Goal: Information Seeking & Learning: Compare options

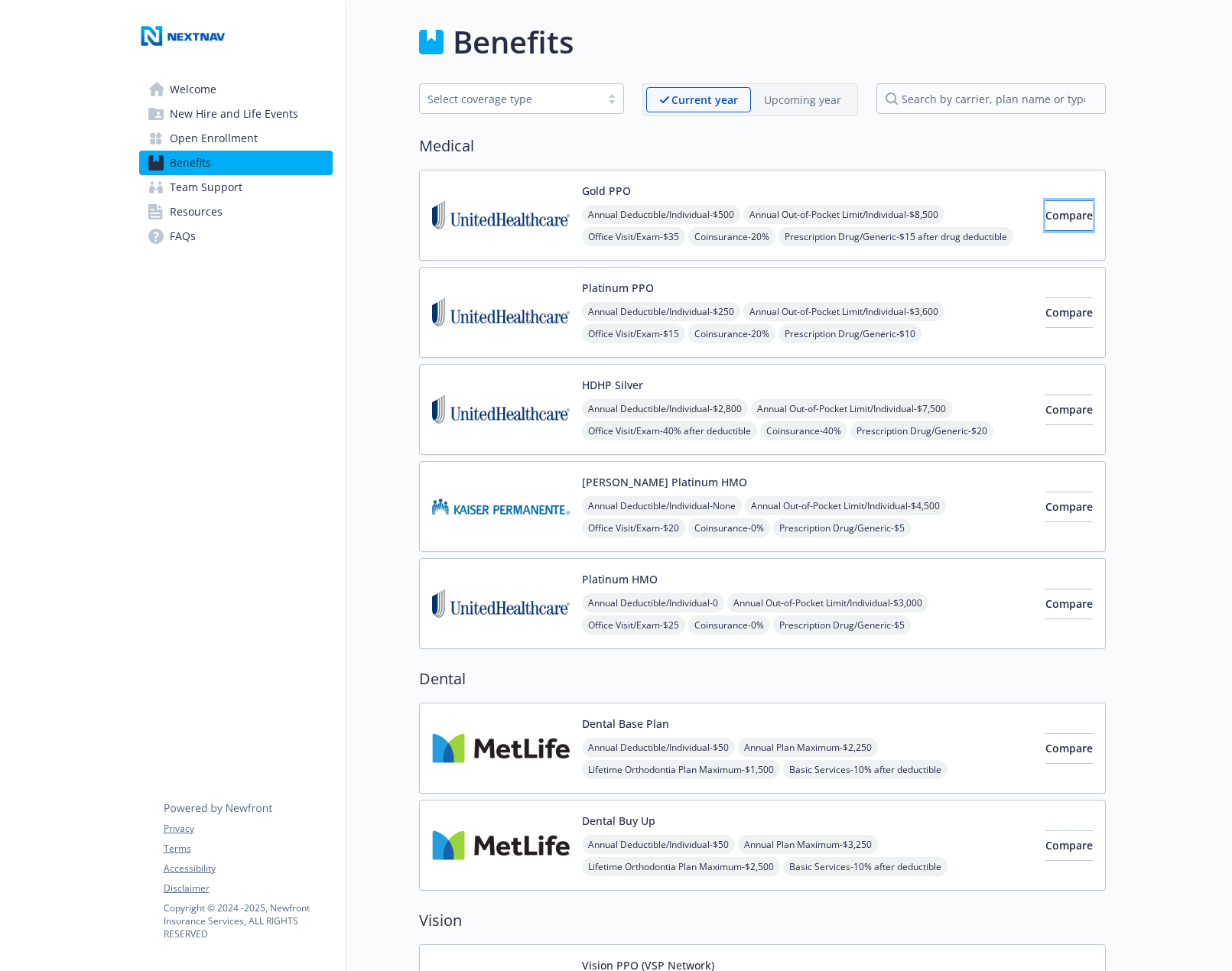
click at [1045, 210] on span "Compare" at bounding box center [1069, 216] width 47 height 15
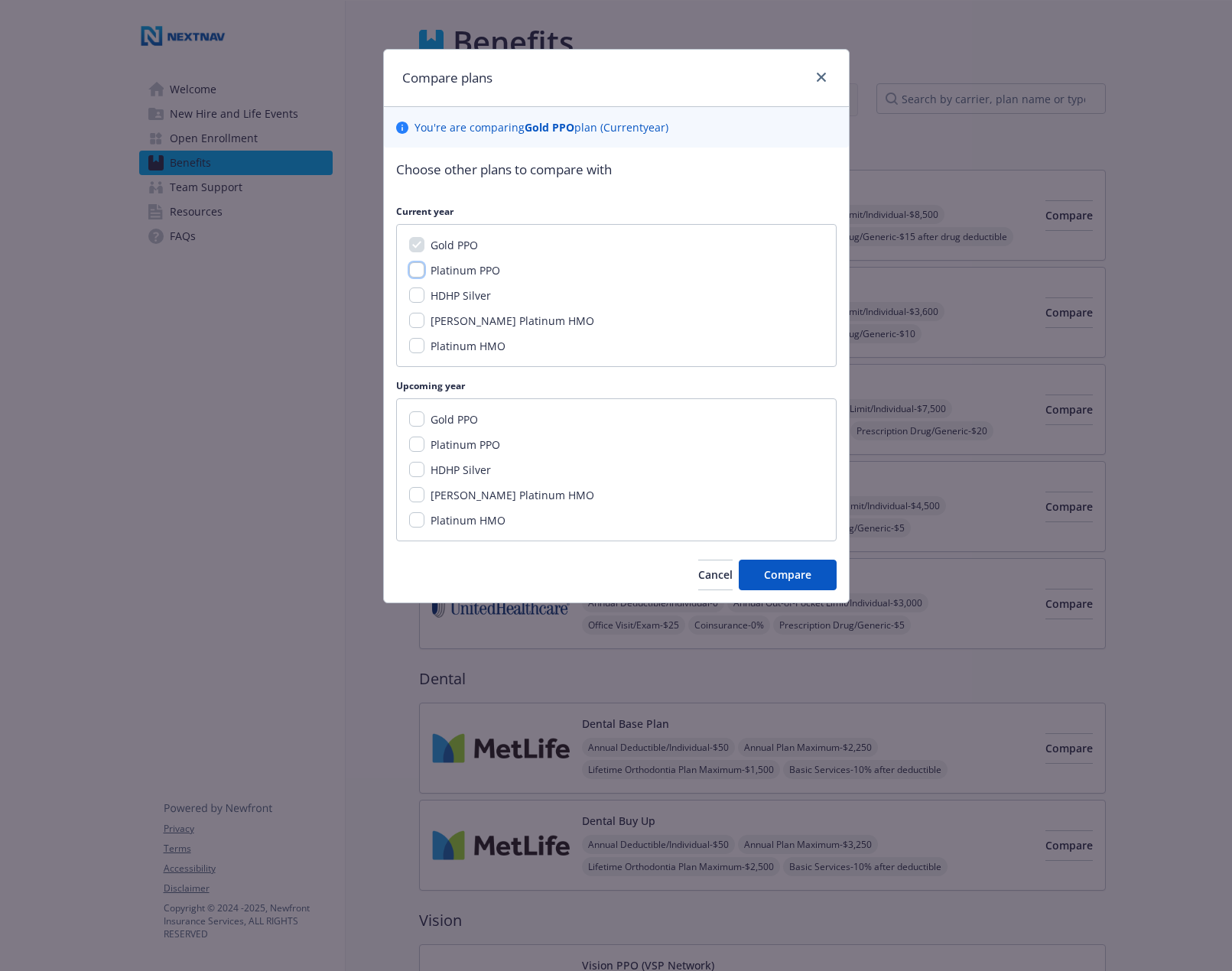
click at [419, 269] on input "Platinum PPO" at bounding box center [416, 269] width 15 height 15
checkbox input "true"
click at [416, 439] on input "Platinum PPO" at bounding box center [416, 444] width 15 height 15
checkbox input "true"
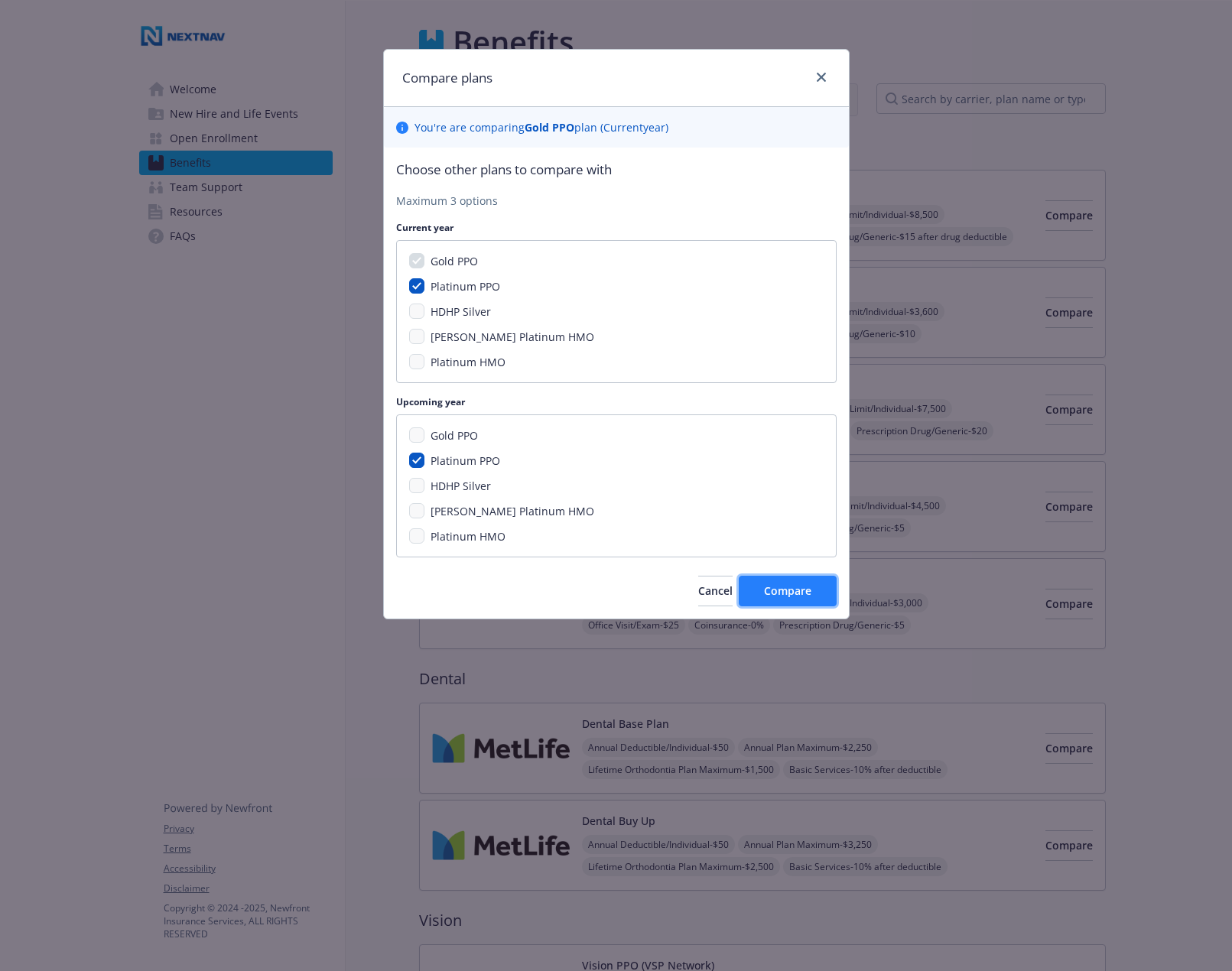
click at [799, 593] on span "Compare" at bounding box center [787, 590] width 47 height 15
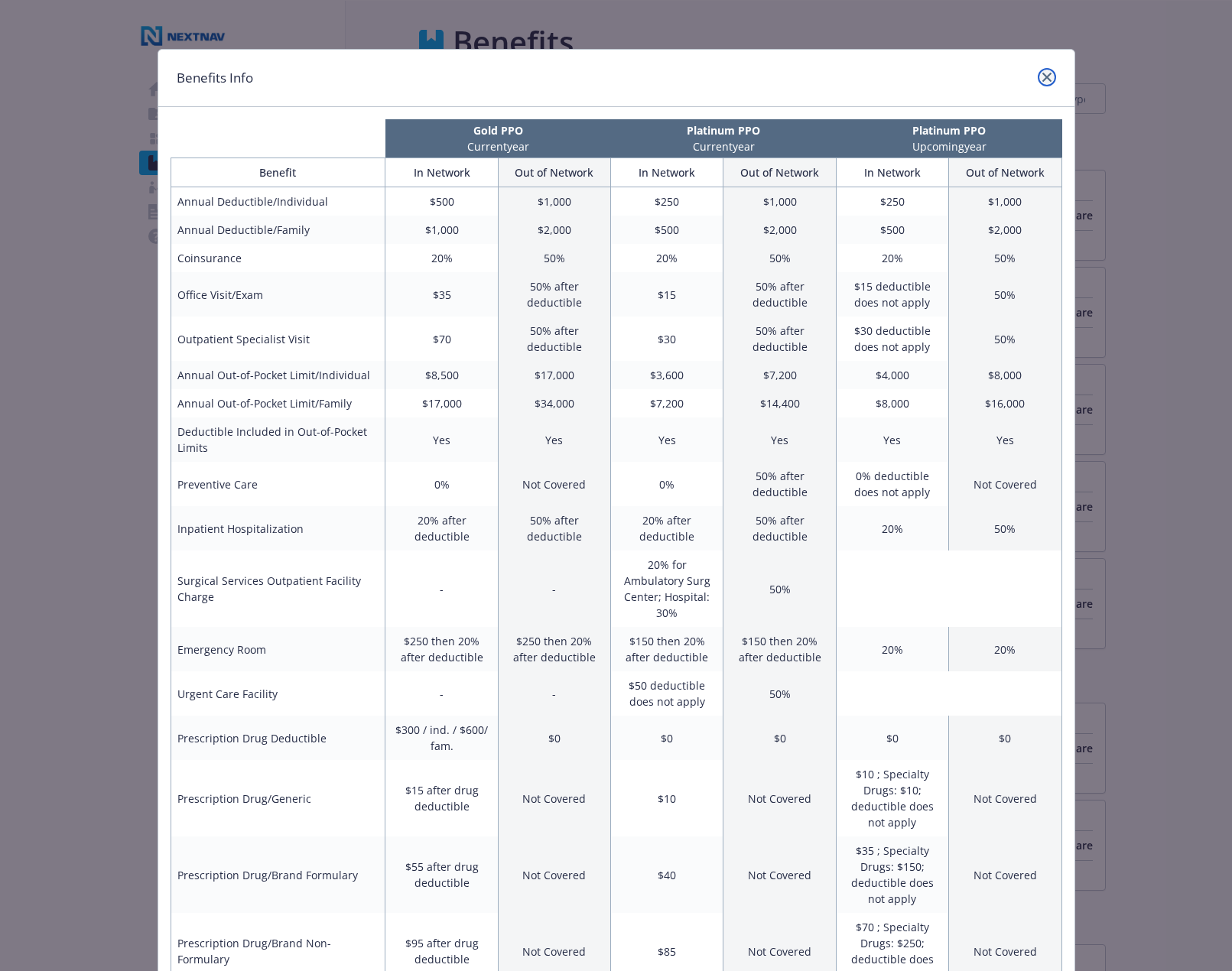
click at [1044, 81] on icon "close" at bounding box center [1046, 77] width 9 height 9
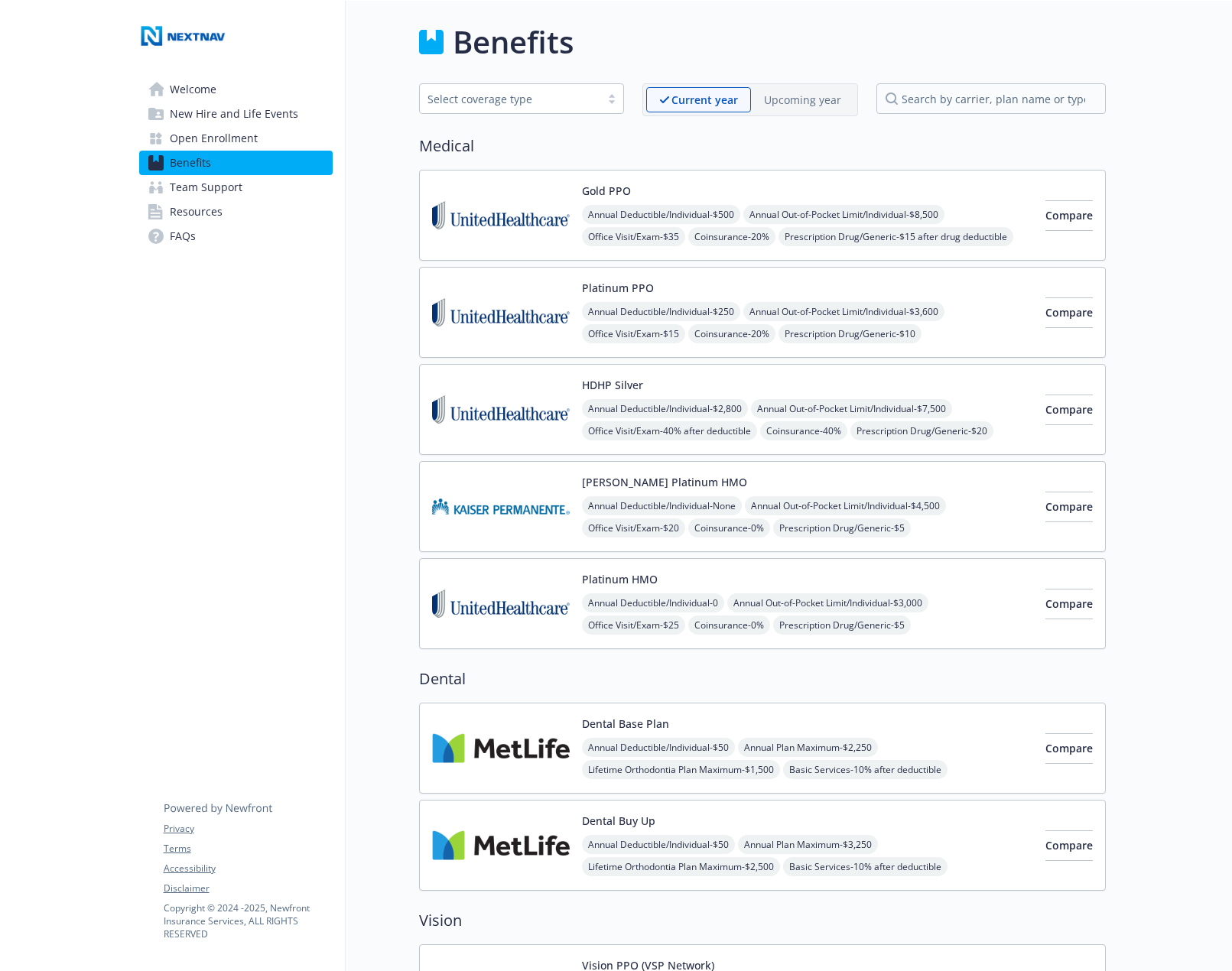
click at [794, 99] on p "Upcoming year" at bounding box center [802, 100] width 77 height 16
click at [671, 103] on p "Current year" at bounding box center [692, 100] width 65 height 16
click at [810, 109] on div "Upcoming year" at bounding box center [802, 99] width 103 height 25
click at [494, 304] on img at bounding box center [501, 312] width 138 height 65
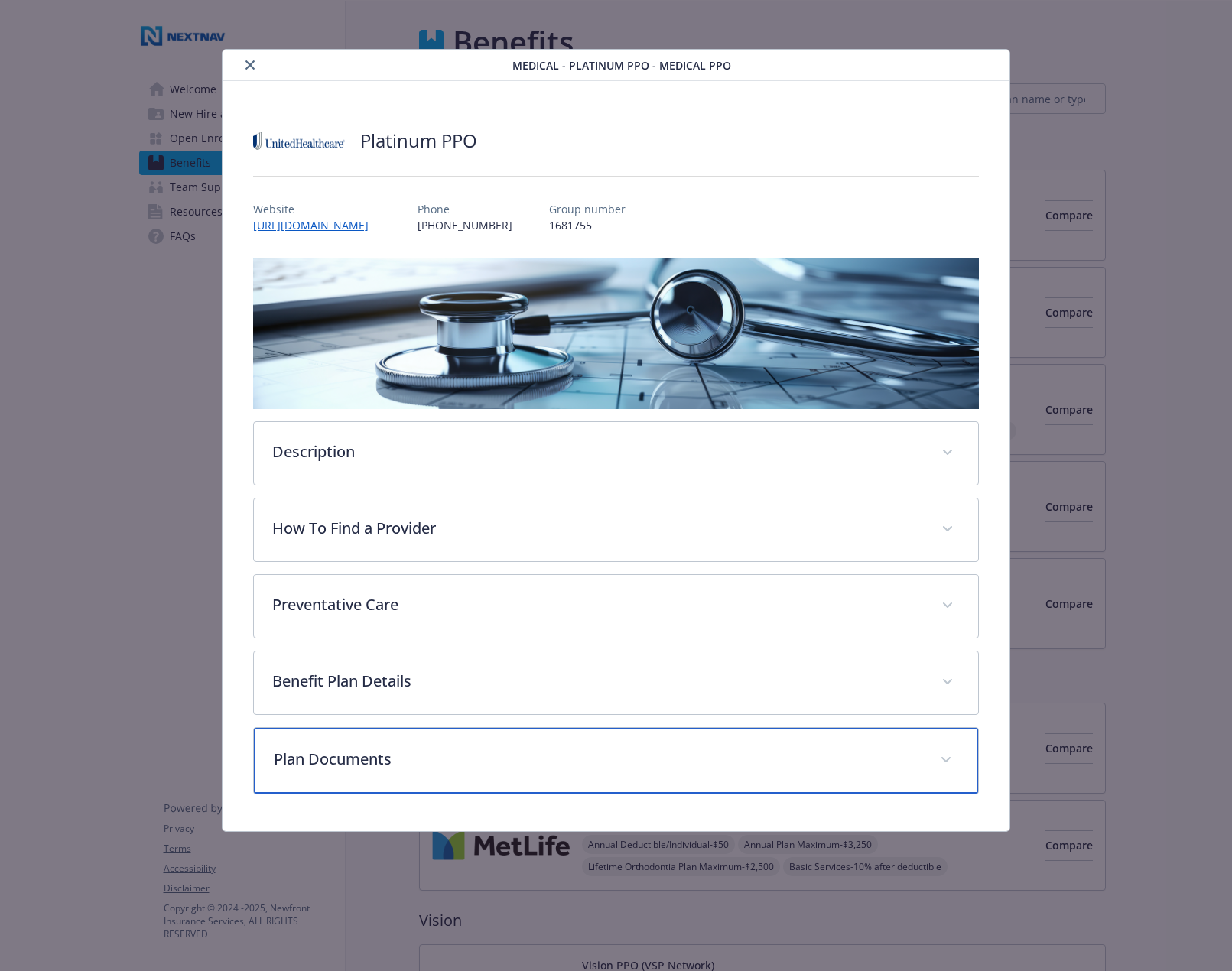
click at [358, 765] on p "Plan Documents" at bounding box center [597, 760] width 648 height 23
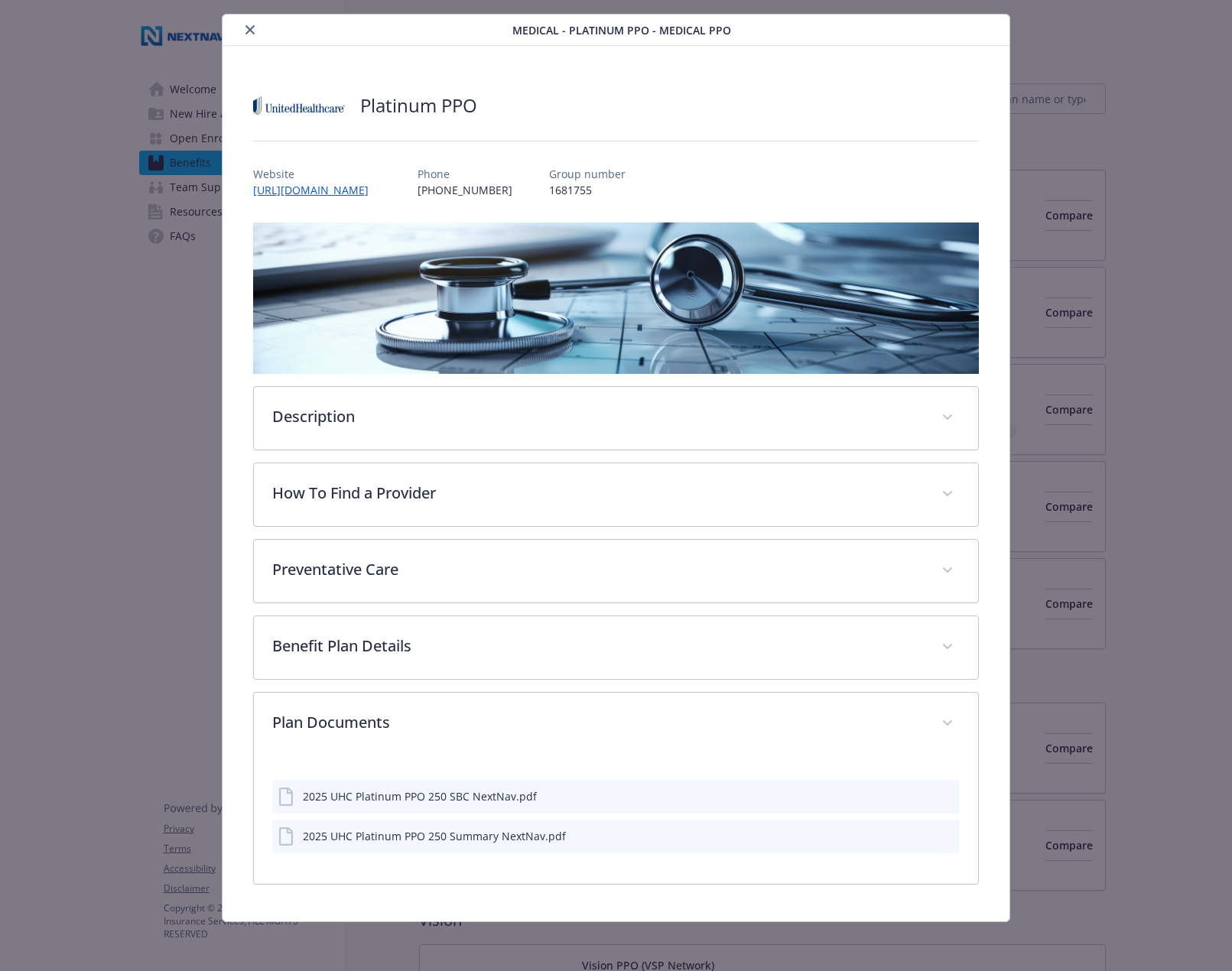
scroll to position [34, 0]
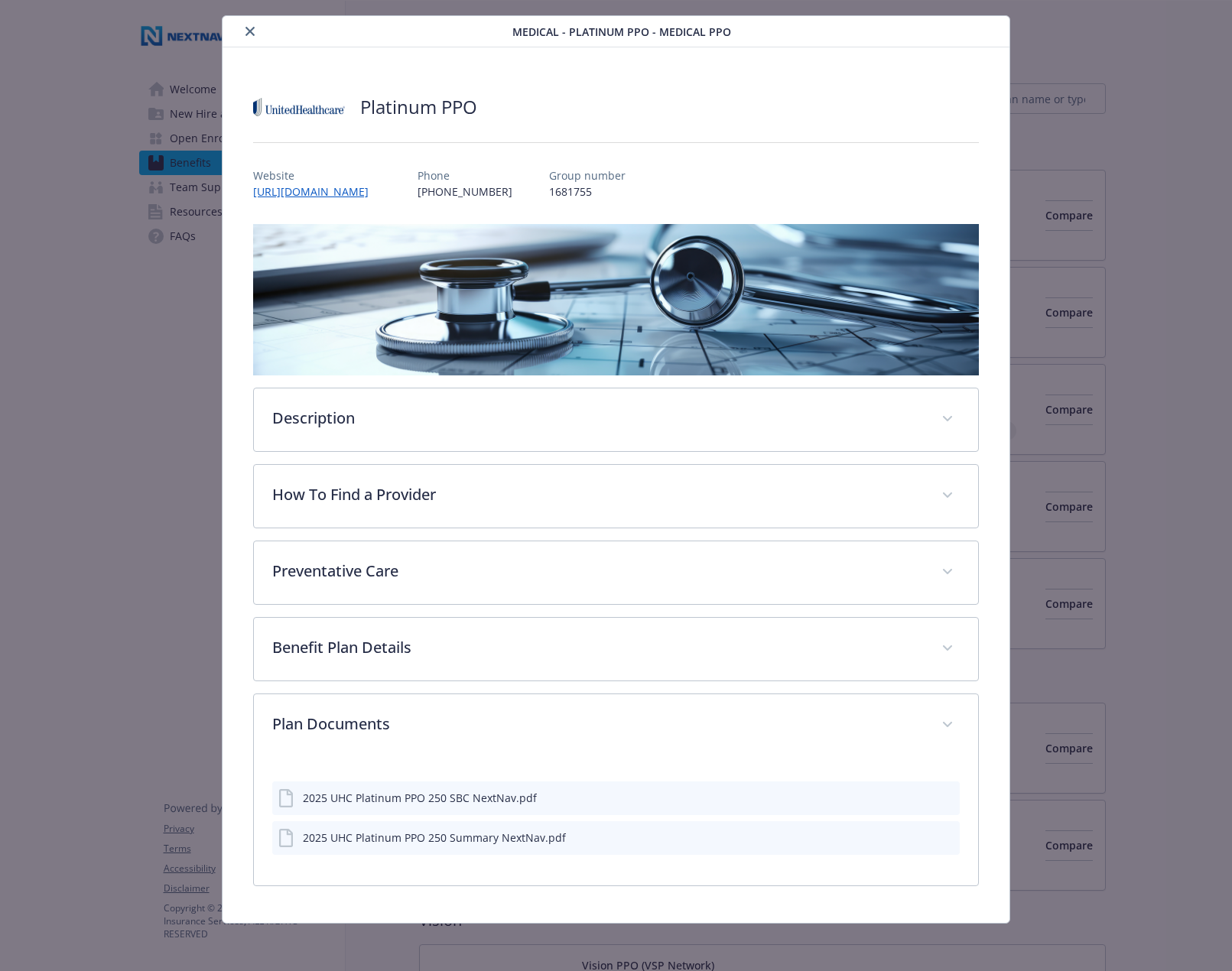
click at [247, 24] on button "close" at bounding box center [250, 32] width 18 height 18
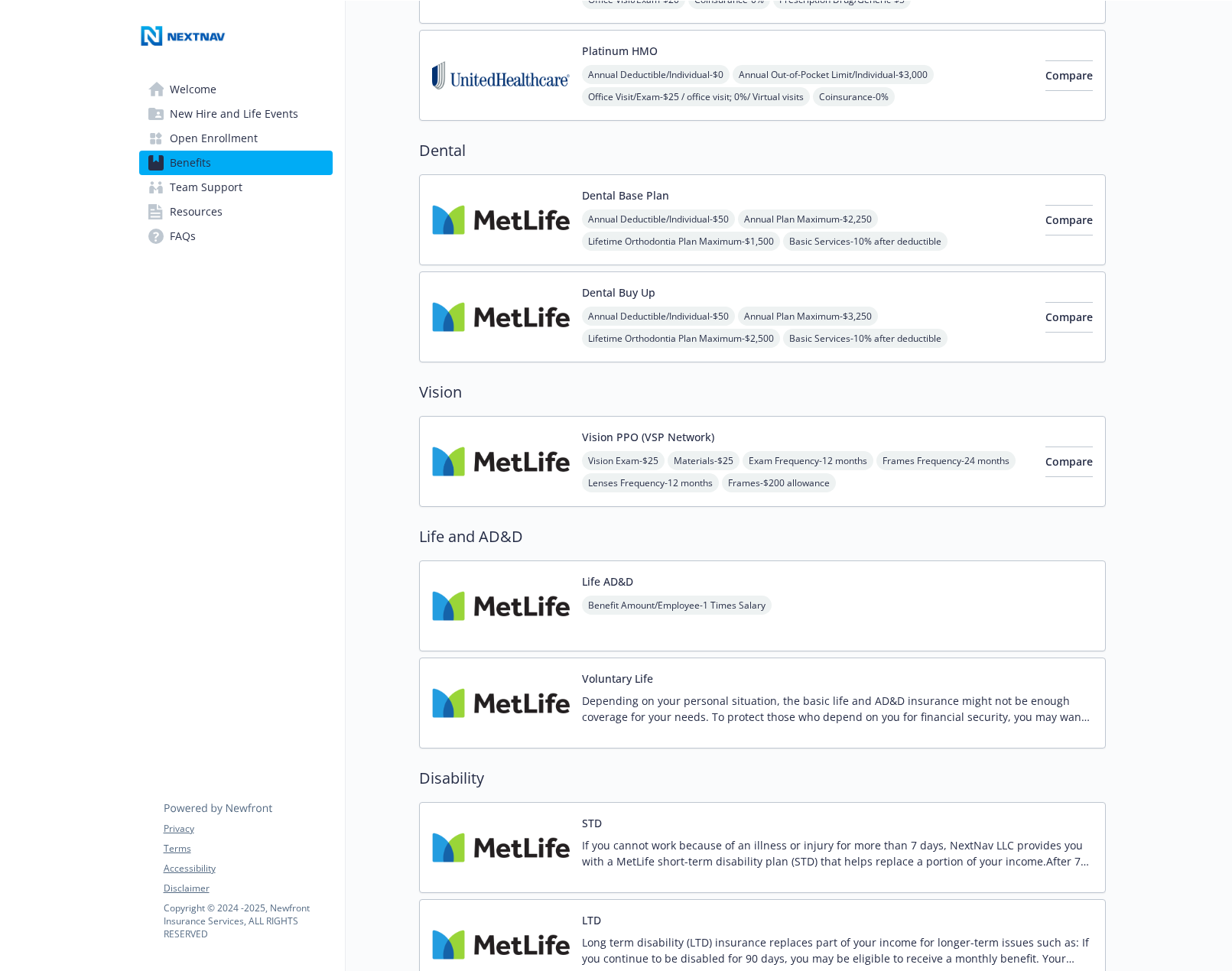
scroll to position [530, 4]
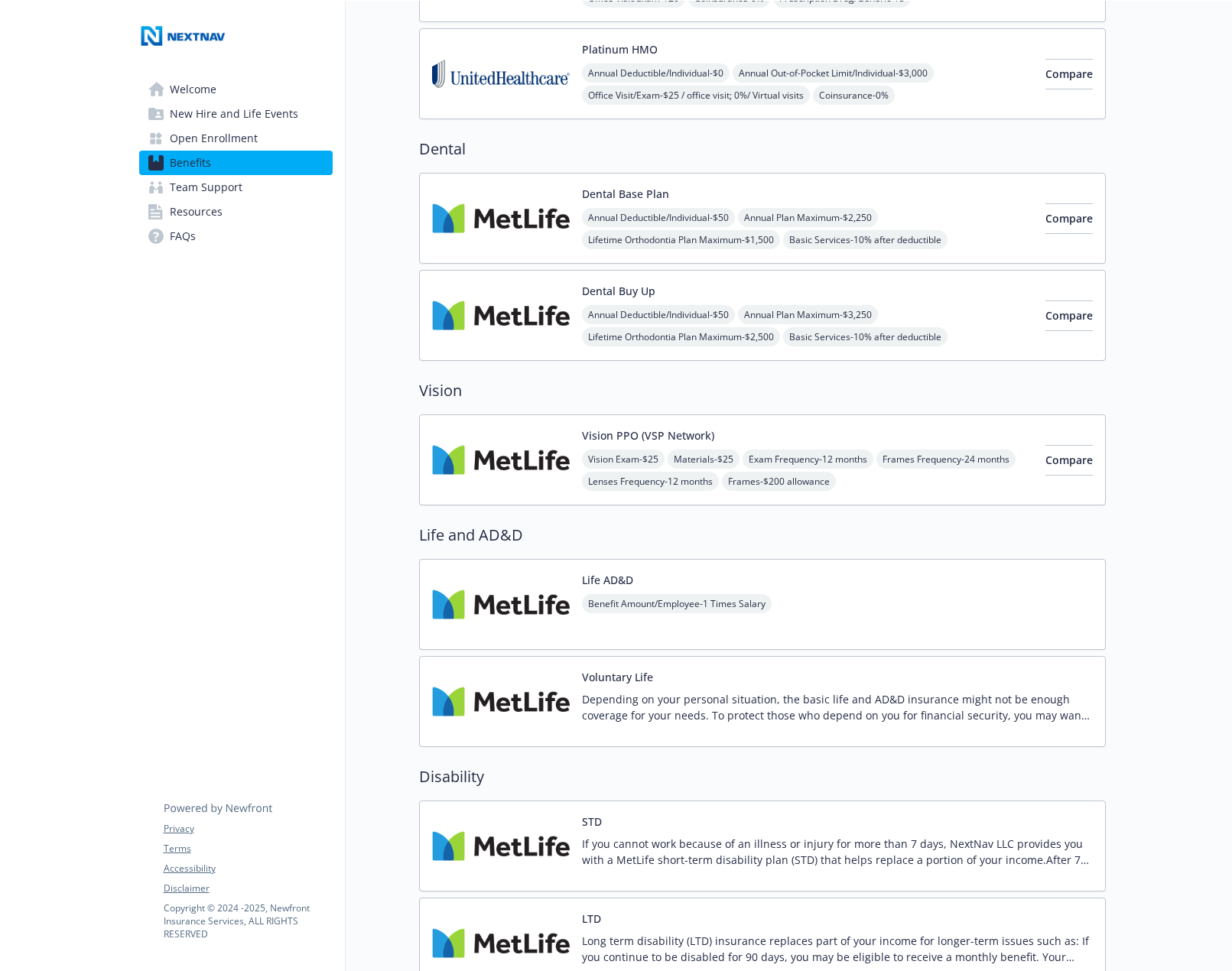
click at [207, 210] on span "Resources" at bounding box center [197, 211] width 53 height 24
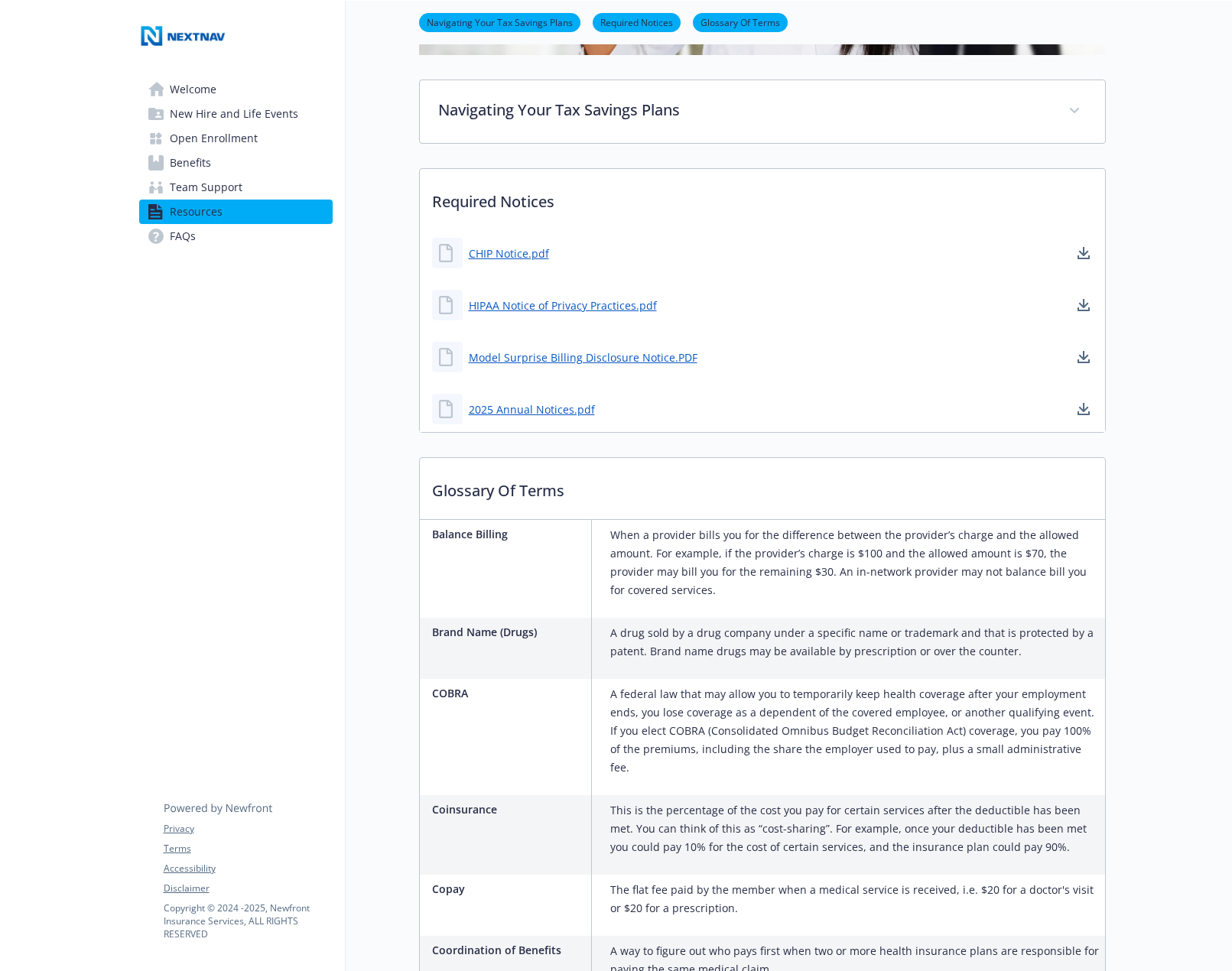
scroll to position [347, 3]
click at [189, 235] on span "FAQs" at bounding box center [183, 235] width 26 height 24
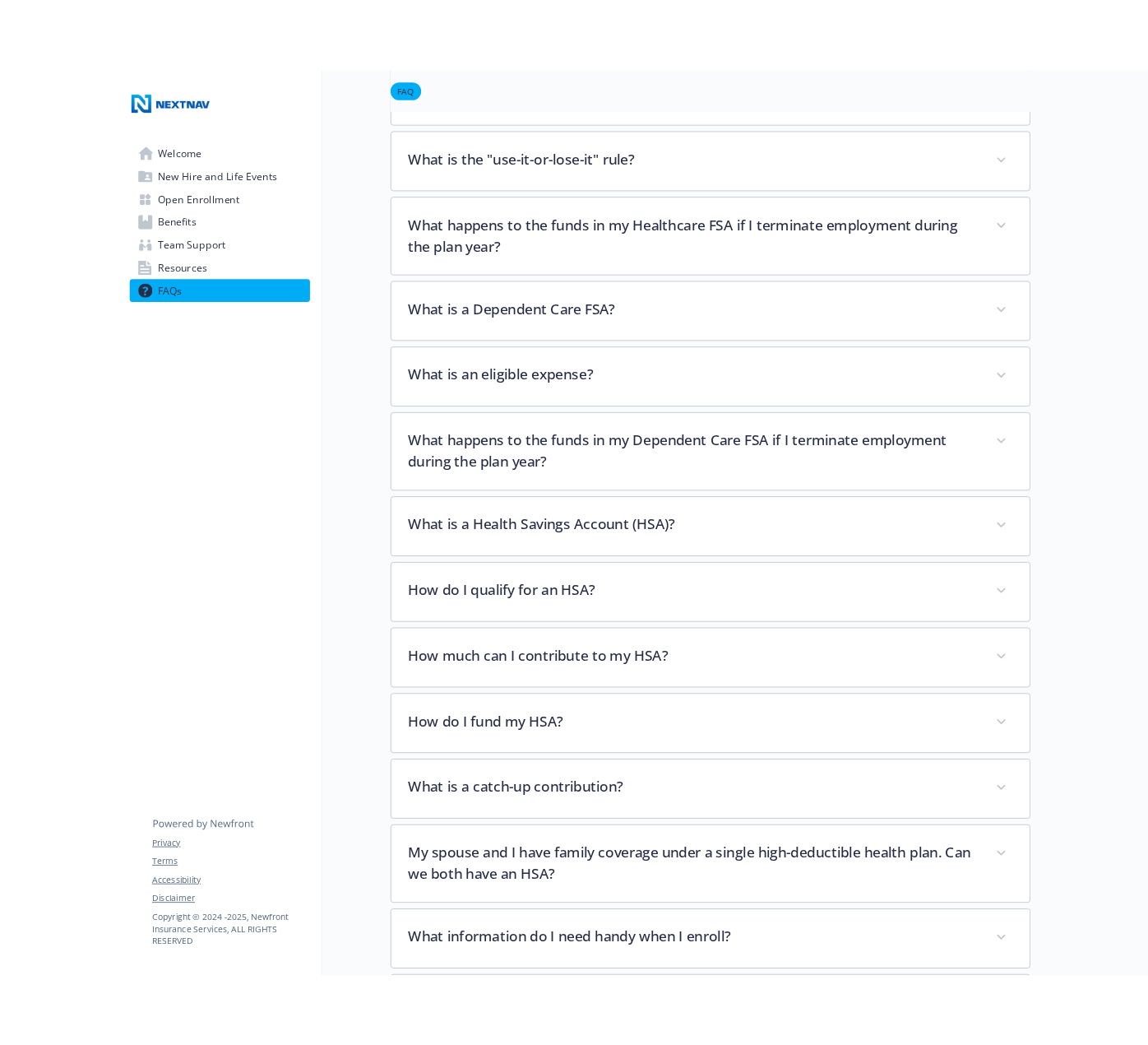
scroll to position [0, 4]
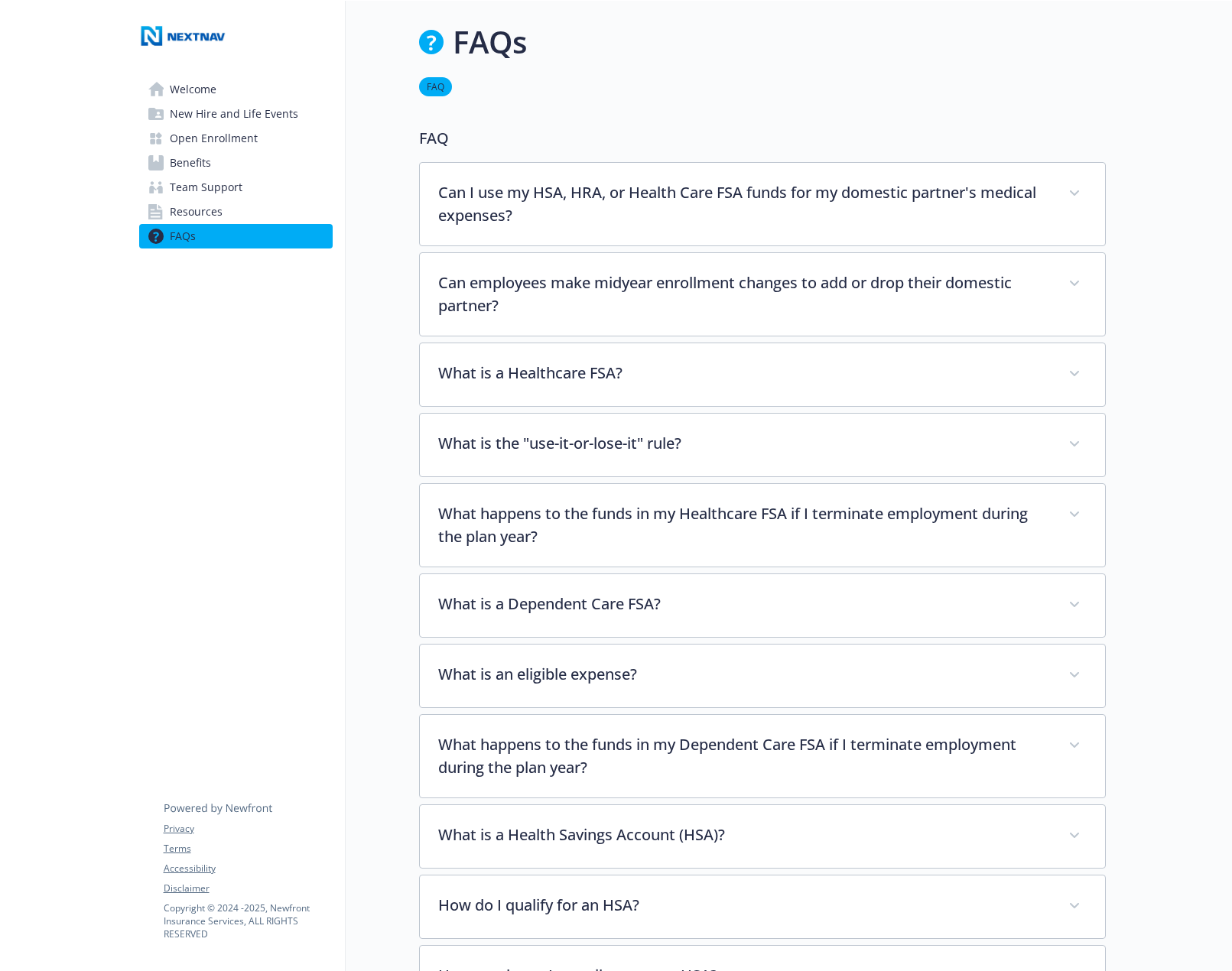
click at [207, 93] on span "Welcome" at bounding box center [193, 89] width 46 height 24
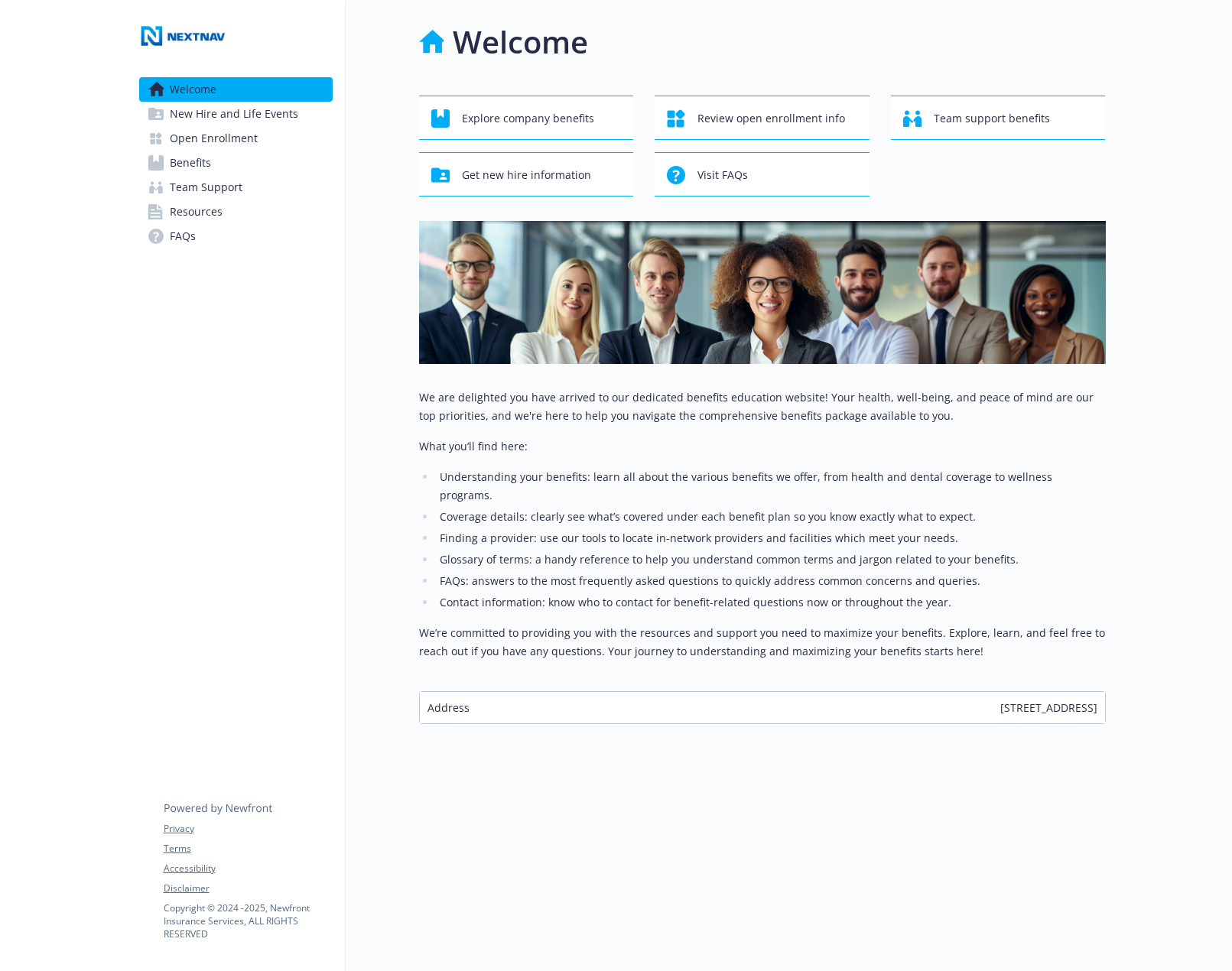
click at [212, 113] on span "New Hire and Life Events" at bounding box center [234, 114] width 129 height 24
